Goal: Task Accomplishment & Management: Manage account settings

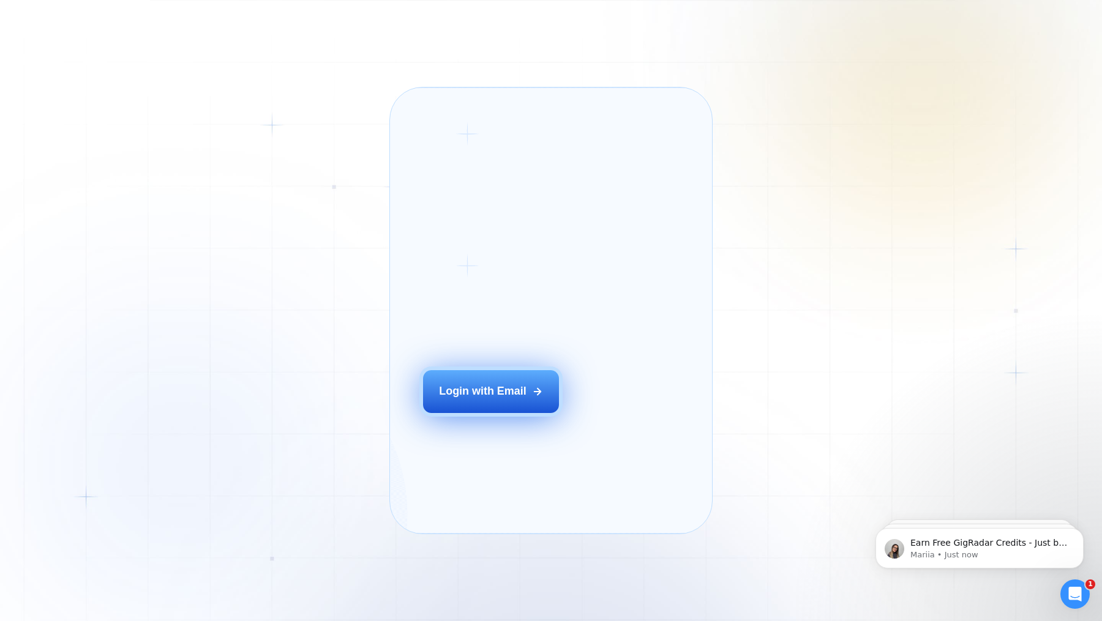
click at [506, 413] on button "Login with Email" at bounding box center [491, 391] width 136 height 43
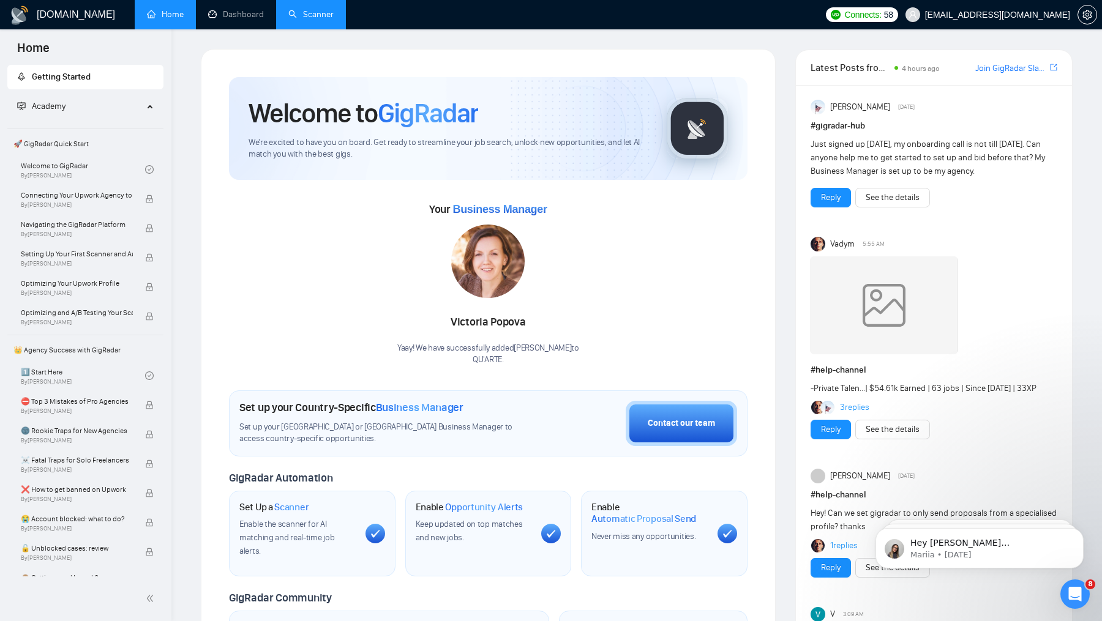
click at [324, 20] on link "Scanner" at bounding box center [310, 14] width 45 height 10
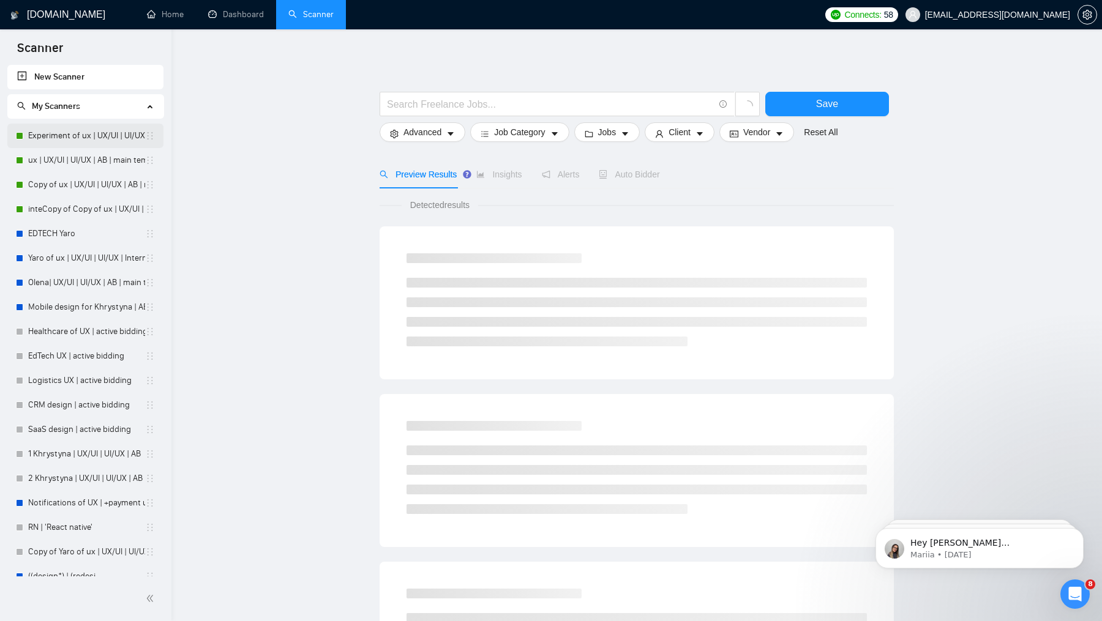
click at [106, 140] on link "Experiment of ux | UX/UI | UI/UX | AB | main template" at bounding box center [86, 136] width 117 height 24
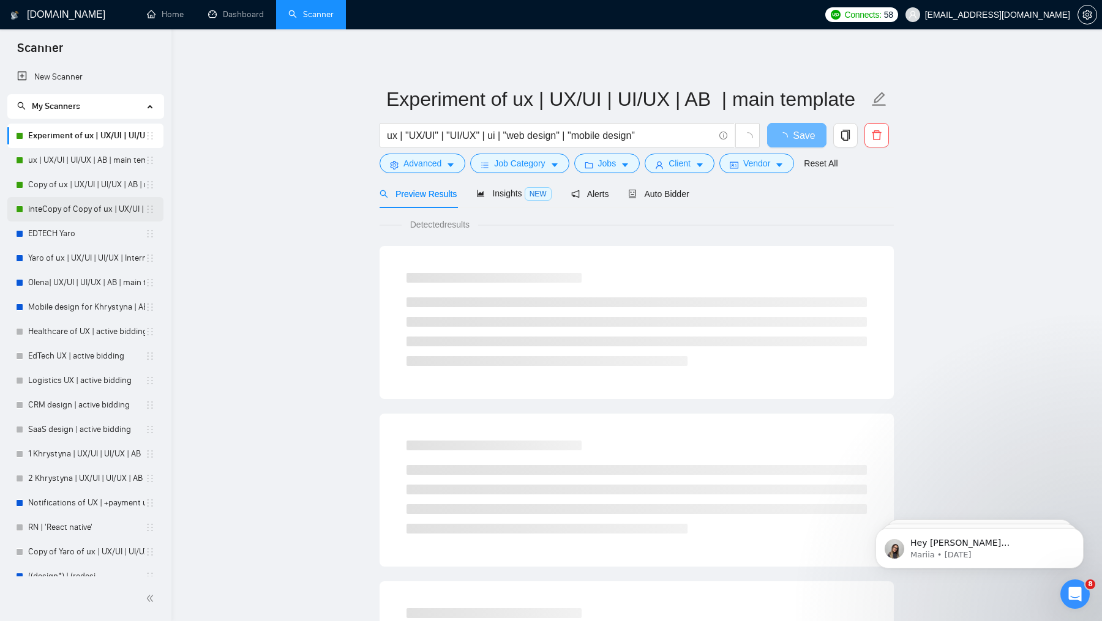
click at [67, 206] on link "inteCopy of Copy of ux | UX/UI | UI/UX | AB | main template" at bounding box center [86, 209] width 117 height 24
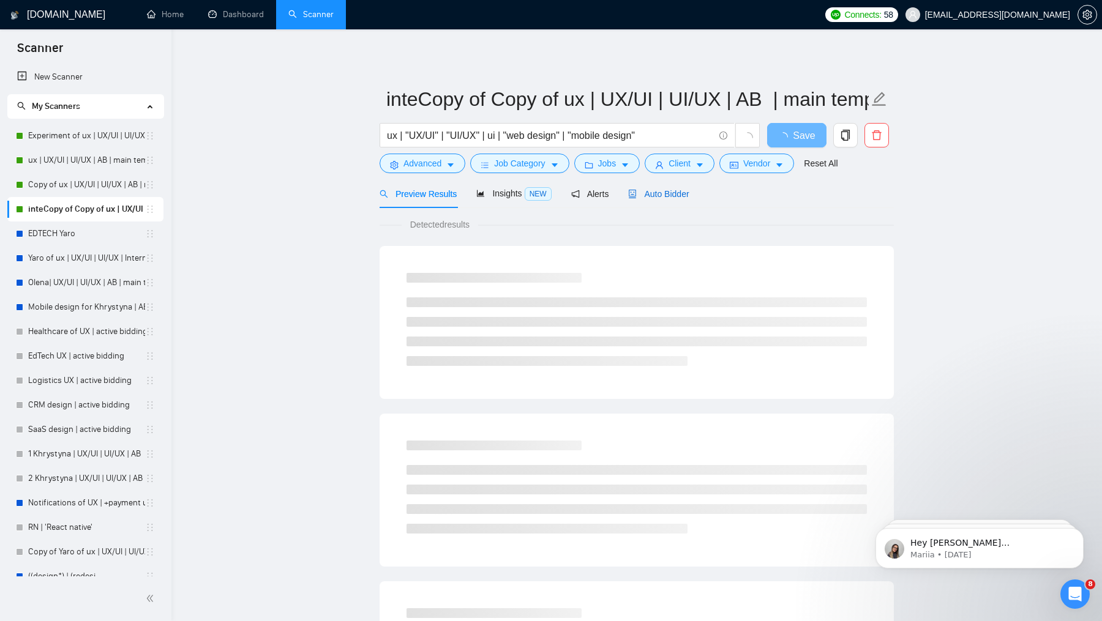
click at [659, 189] on span "Auto Bidder" at bounding box center [658, 194] width 61 height 10
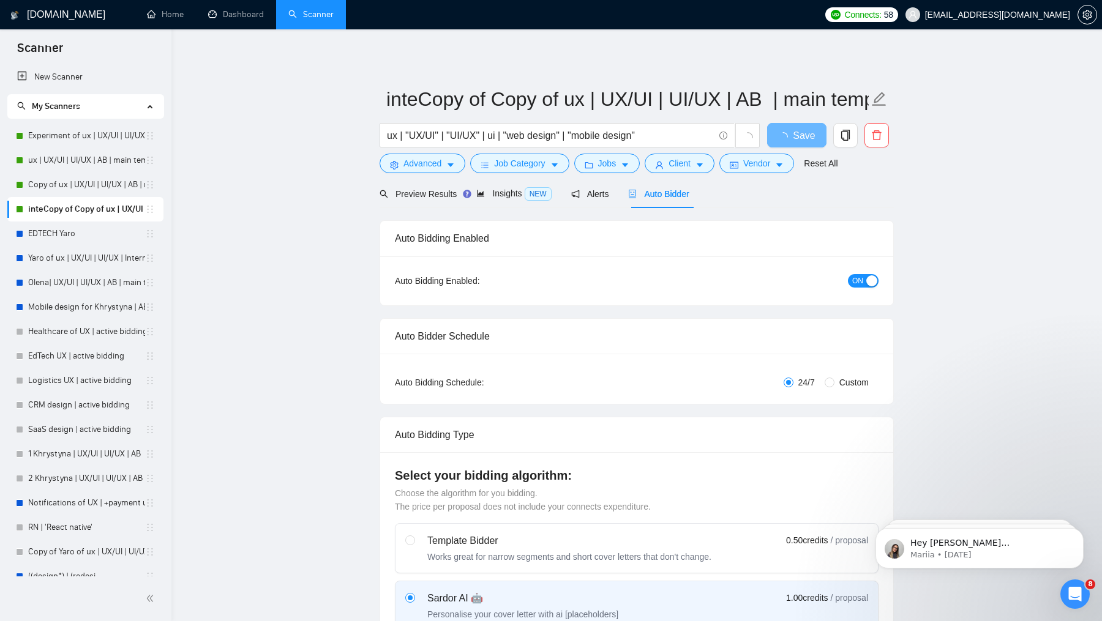
click at [853, 274] on span "ON" at bounding box center [857, 280] width 11 height 13
click at [802, 135] on span "Save" at bounding box center [796, 135] width 22 height 15
click at [119, 185] on link "Copy of ux | UX/UI | UI/UX | AB | main template" at bounding box center [86, 185] width 117 height 24
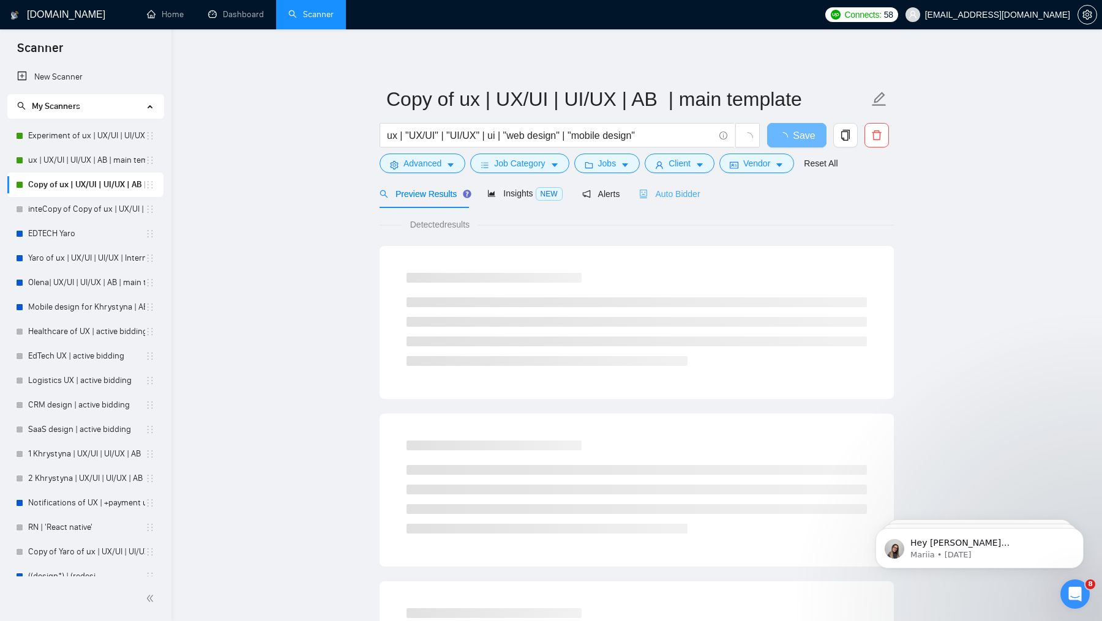
click at [656, 201] on div "Auto Bidder" at bounding box center [669, 193] width 61 height 29
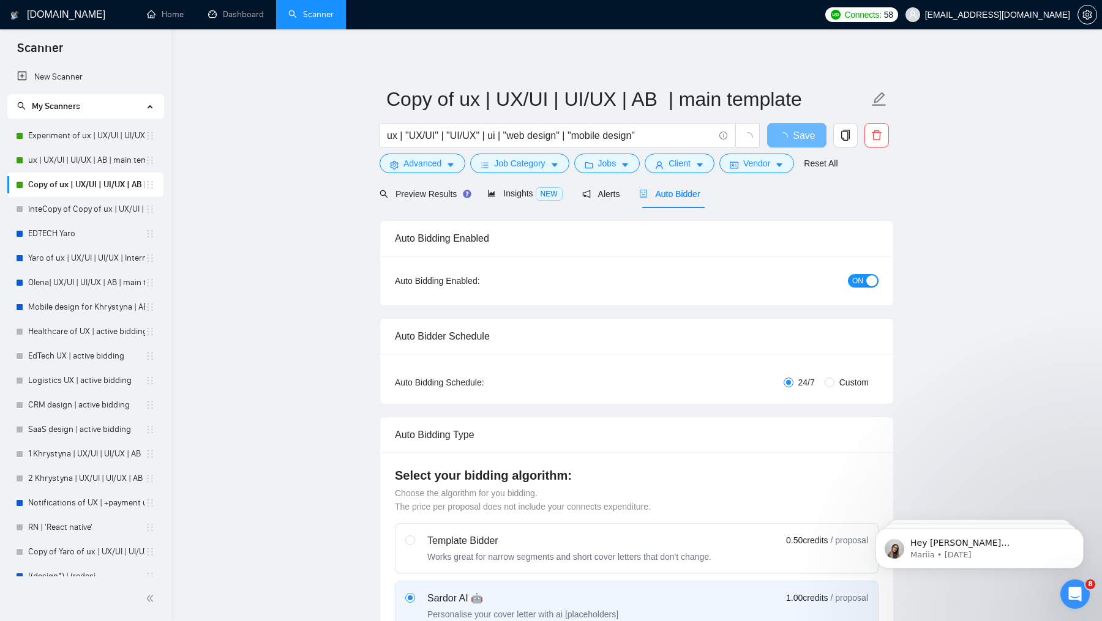
checkbox input "true"
click at [875, 276] on div "button" at bounding box center [871, 280] width 11 height 11
click at [799, 138] on span "Save" at bounding box center [796, 135] width 22 height 15
click at [83, 155] on link "ux | UX/UI | UI/UX | AB | main template" at bounding box center [86, 160] width 117 height 24
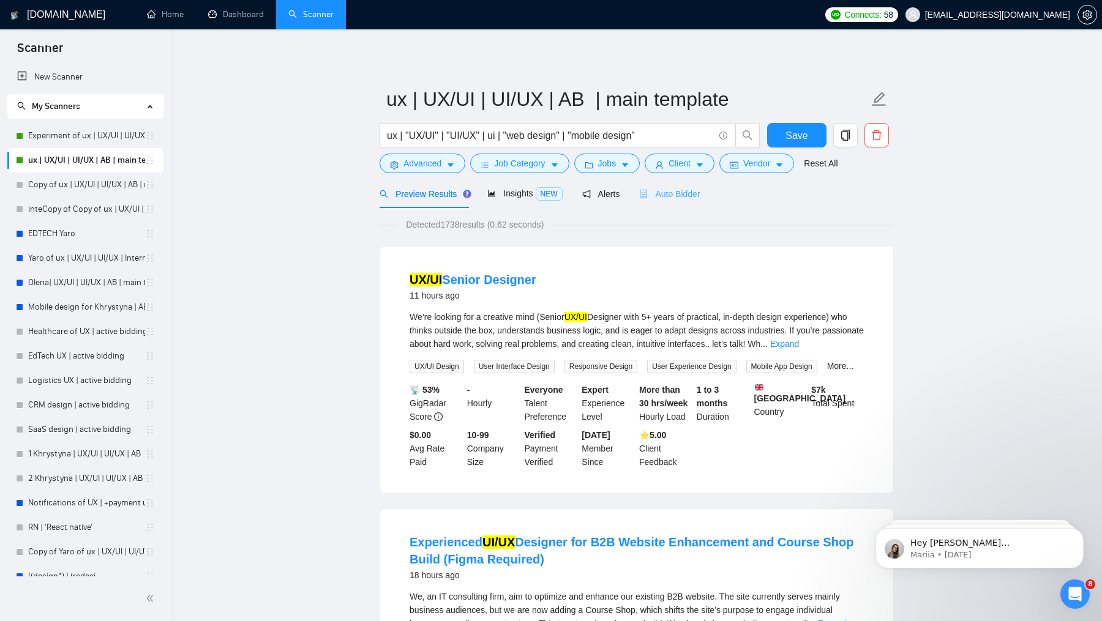
click at [696, 185] on div "Auto Bidder" at bounding box center [669, 193] width 61 height 29
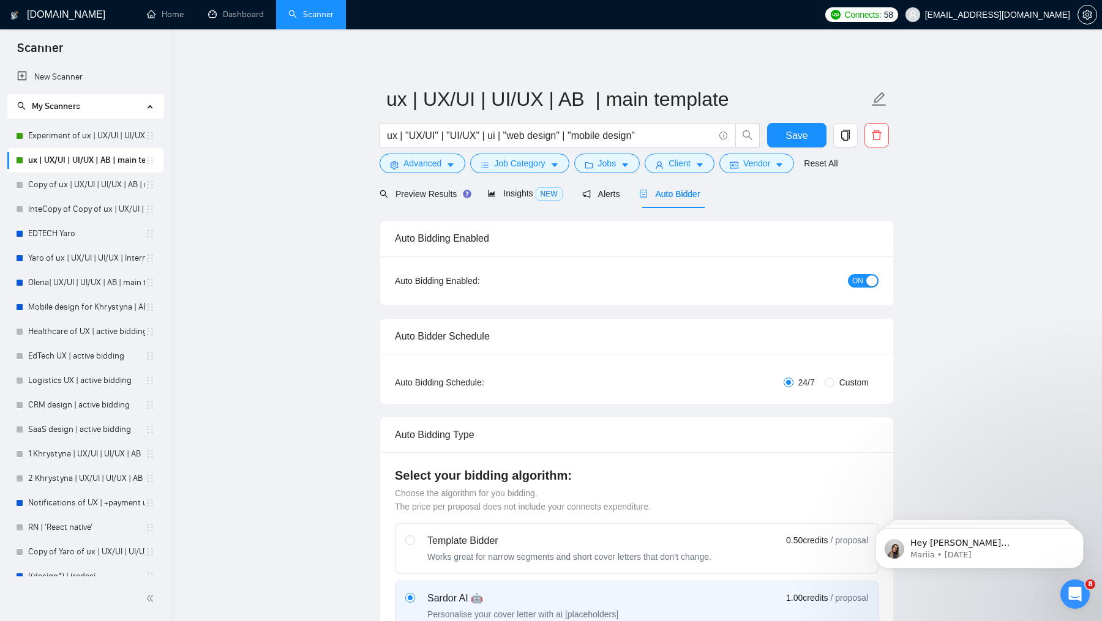
checkbox input "true"
